Goal: Navigation & Orientation: Find specific page/section

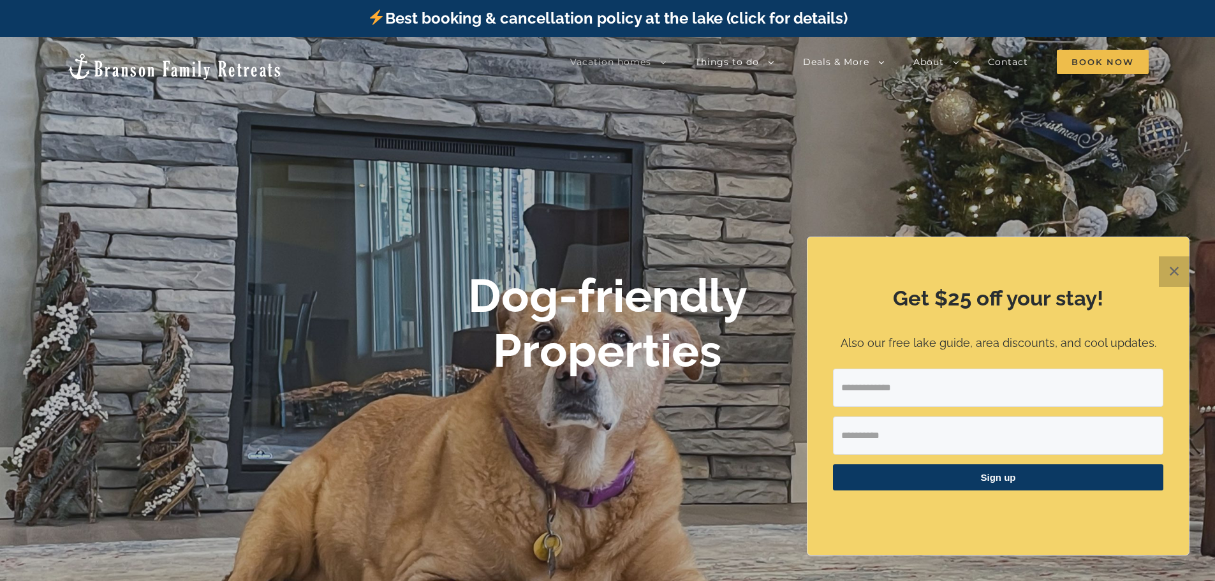
click at [1181, 287] on button "✕" at bounding box center [1174, 271] width 31 height 31
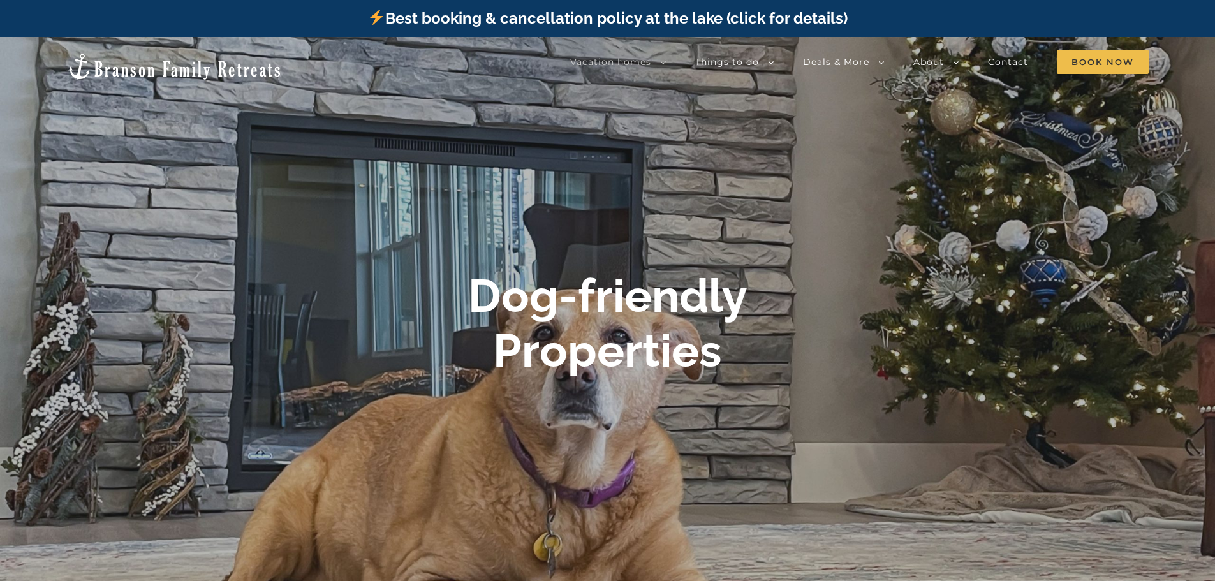
click at [0, 0] on div at bounding box center [0, 0] width 0 height 0
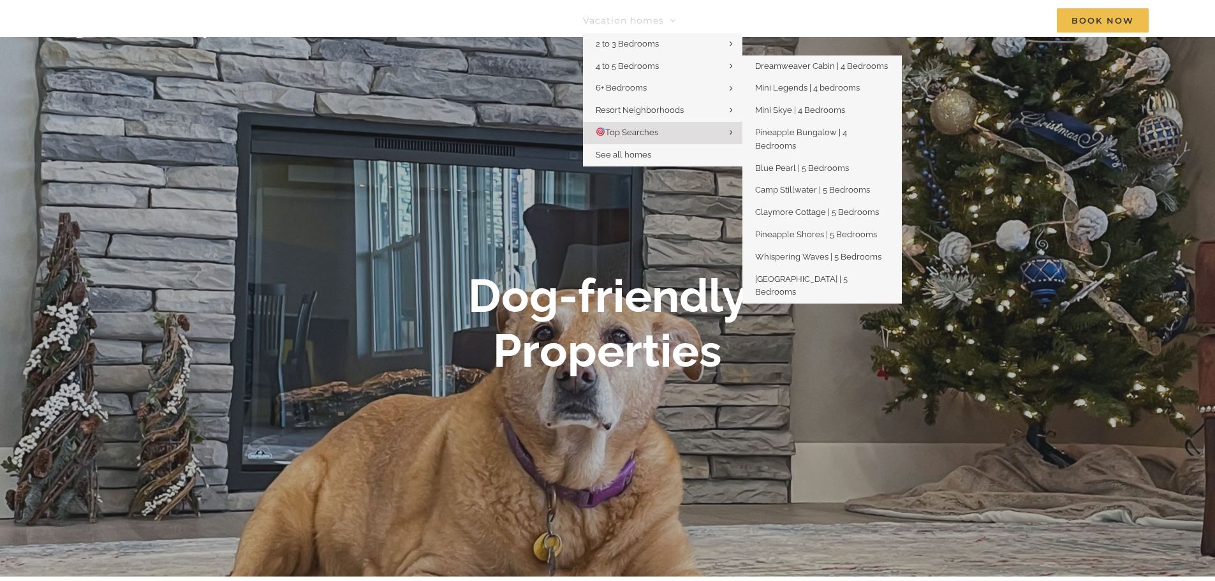
scroll to position [64, 0]
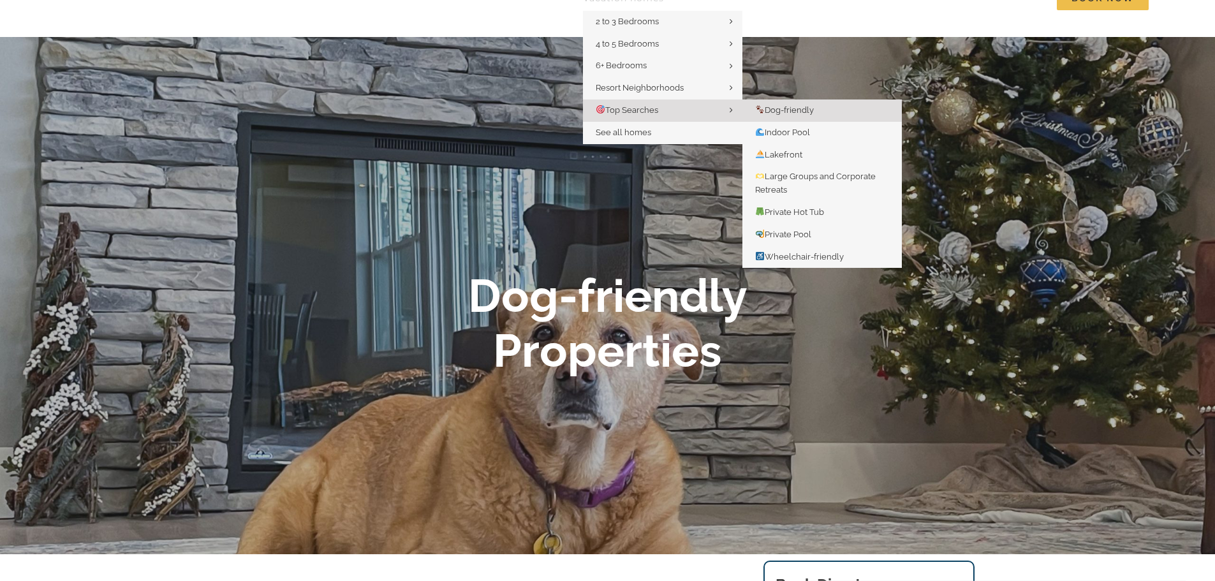
click at [755, 115] on span "Dog-friendly" at bounding box center [784, 110] width 59 height 10
